Goal: Navigation & Orientation: Go to known website

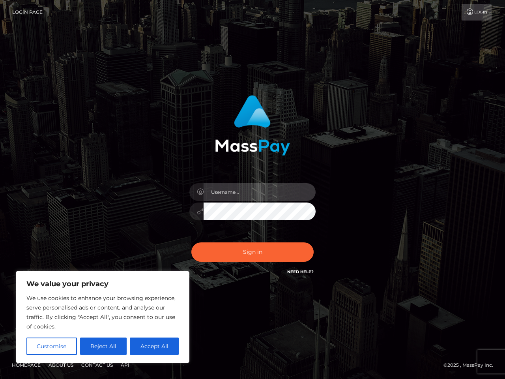
click at [252, 189] on input "text" at bounding box center [260, 192] width 112 height 18
click at [51, 346] on button "Customise" at bounding box center [51, 345] width 50 height 17
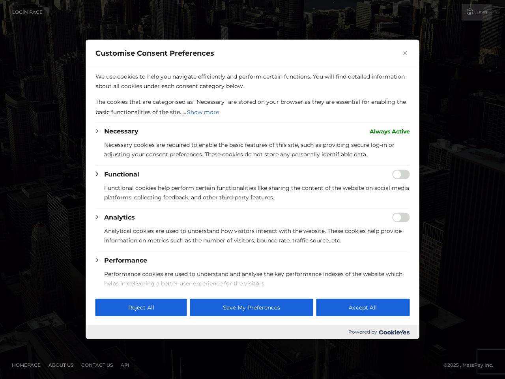
click at [103, 346] on div at bounding box center [252, 189] width 505 height 379
click at [154, 251] on div "Analytics Analytical cookies are used to understand how visitors interact with …" at bounding box center [257, 232] width 306 height 39
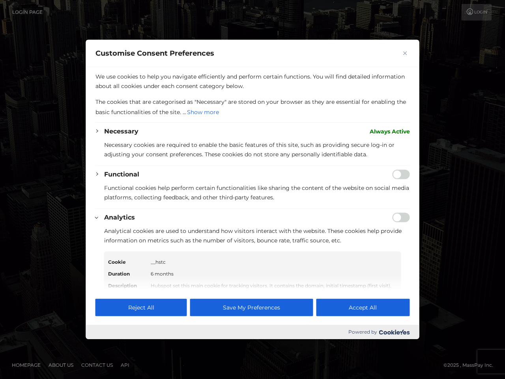
click at [252, 208] on div "Functional Functional cookies help perform certain functionalities like sharing…" at bounding box center [257, 189] width 306 height 39
